Goal: Find specific page/section: Find specific page/section

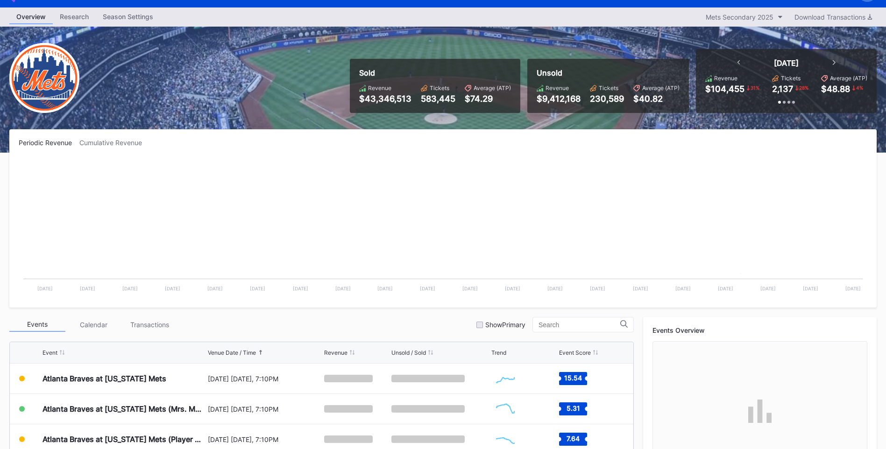
scroll to position [140, 0]
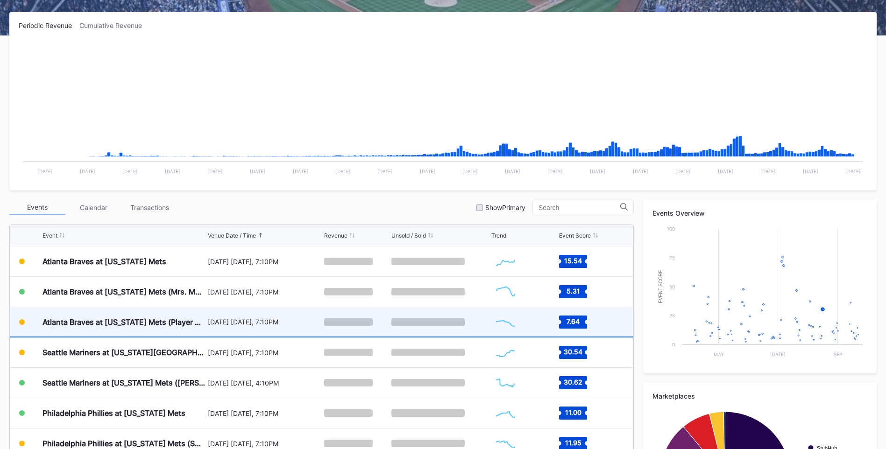
click at [152, 325] on div "Atlanta Braves at [US_STATE] Mets (Player Replica Jersey Giveaway)" at bounding box center [124, 322] width 163 height 9
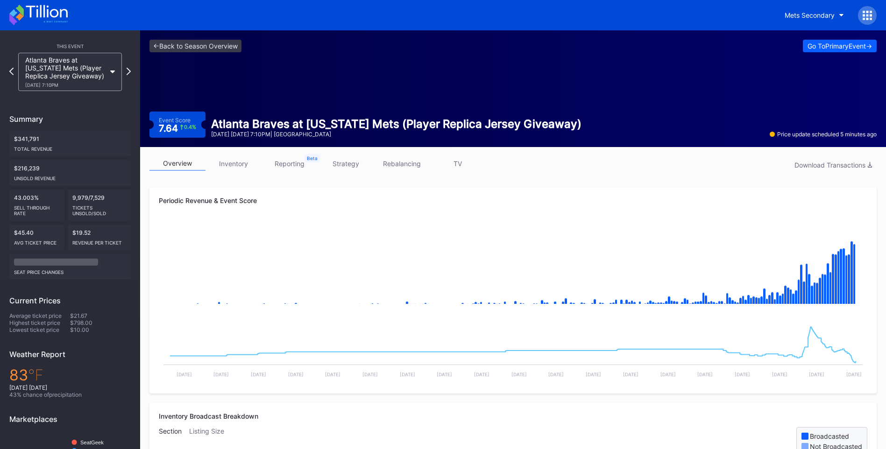
click at [230, 166] on link "inventory" at bounding box center [234, 163] width 56 height 14
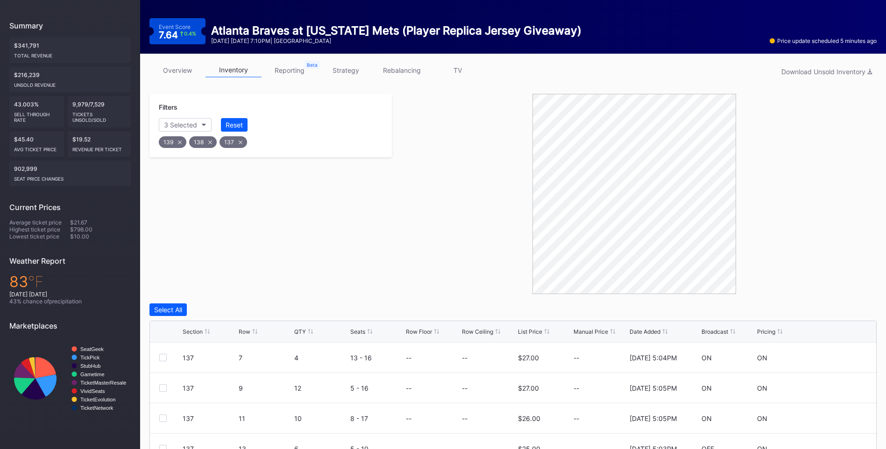
scroll to position [232, 0]
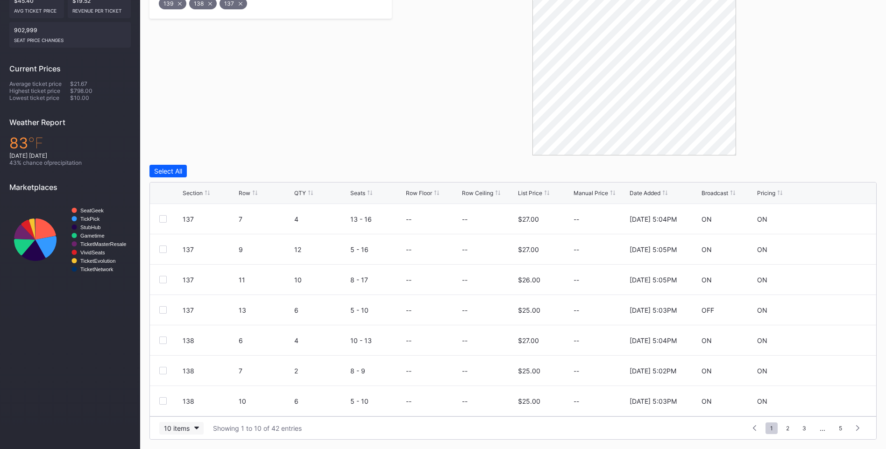
click at [184, 433] on button "10 items" at bounding box center [181, 428] width 44 height 13
click at [185, 407] on div "200 items" at bounding box center [181, 405] width 30 height 8
click at [202, 196] on div "Section" at bounding box center [193, 193] width 20 height 7
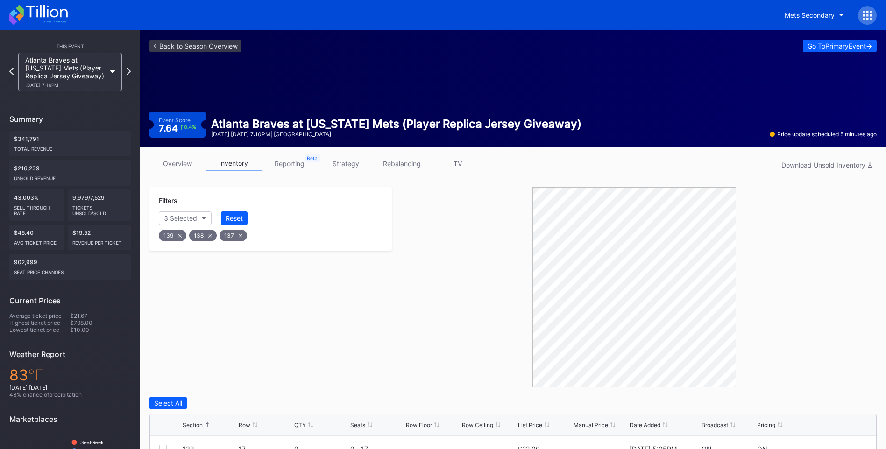
click at [377, 276] on div "Filters 3 Selected Reset 139 138 137" at bounding box center [270, 287] width 242 height 200
